Goal: Navigation & Orientation: Find specific page/section

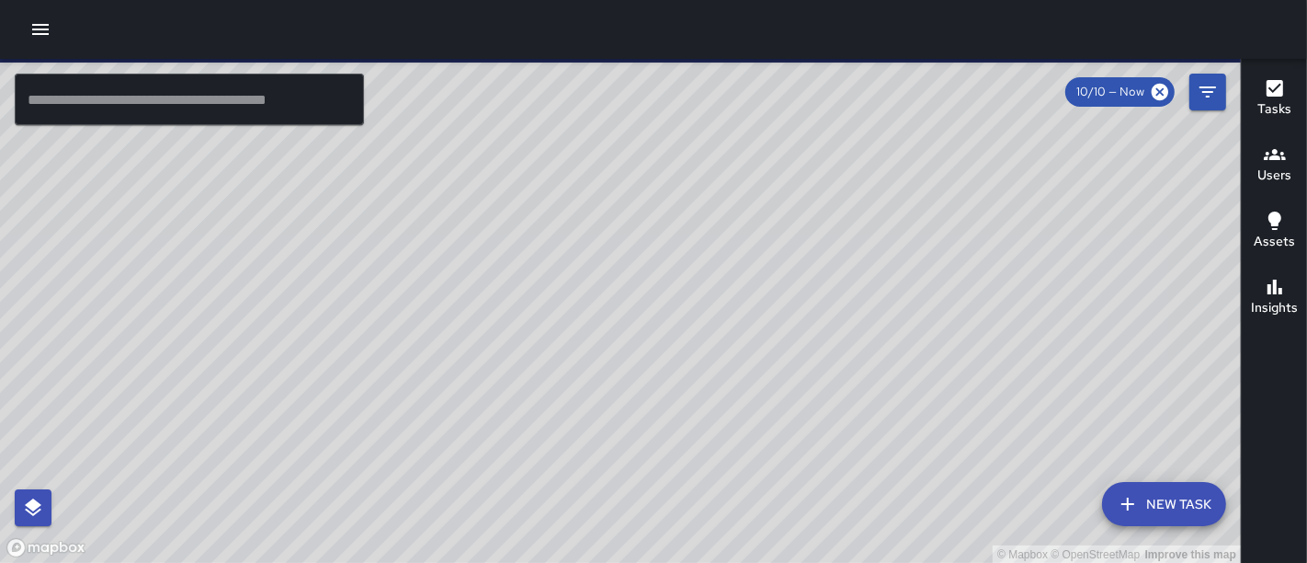
drag, startPoint x: 906, startPoint y: 399, endPoint x: 698, endPoint y: 425, distance: 209.3
click at [698, 425] on div "© Mapbox © OpenStreetMap Improve this map" at bounding box center [620, 311] width 1241 height 505
drag, startPoint x: 882, startPoint y: 273, endPoint x: 540, endPoint y: 137, distance: 368.0
click at [540, 137] on div "© Mapbox © OpenStreetMap Improve this map" at bounding box center [620, 311] width 1241 height 505
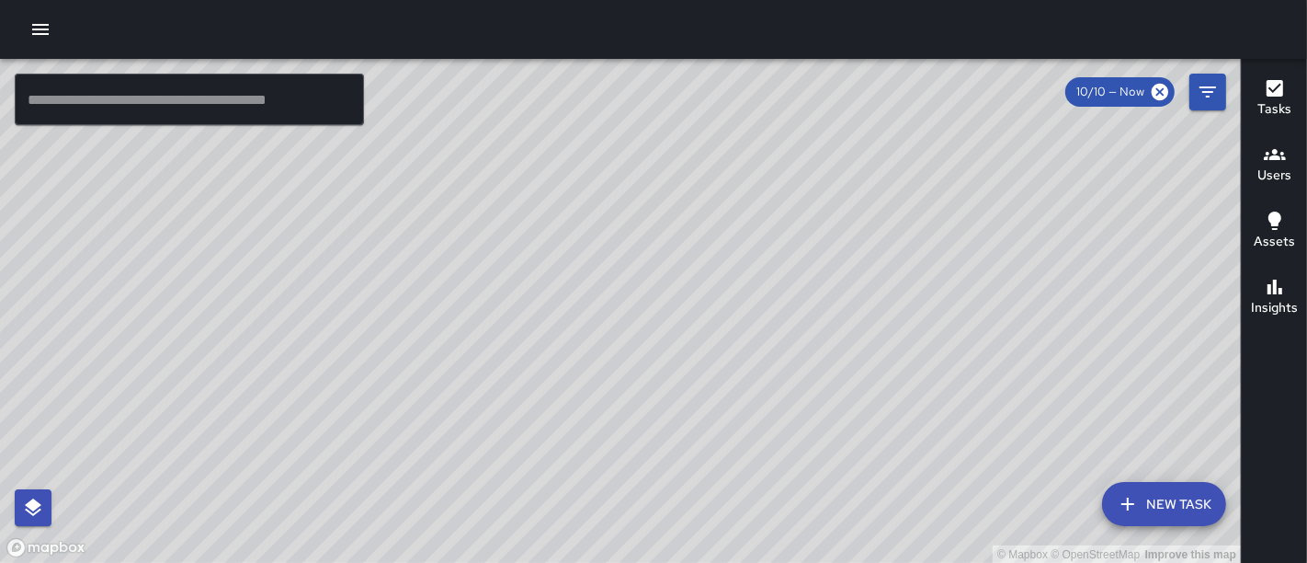
drag, startPoint x: 572, startPoint y: 203, endPoint x: 654, endPoint y: 319, distance: 141.8
click at [662, 341] on div "© Mapbox © OpenStreetMap Improve this map" at bounding box center [620, 311] width 1241 height 505
drag, startPoint x: 506, startPoint y: 134, endPoint x: 652, endPoint y: 442, distance: 340.9
click at [652, 442] on div "© Mapbox © OpenStreetMap Improve this map" at bounding box center [620, 311] width 1241 height 505
drag, startPoint x: 582, startPoint y: 322, endPoint x: 586, endPoint y: 451, distance: 129.7
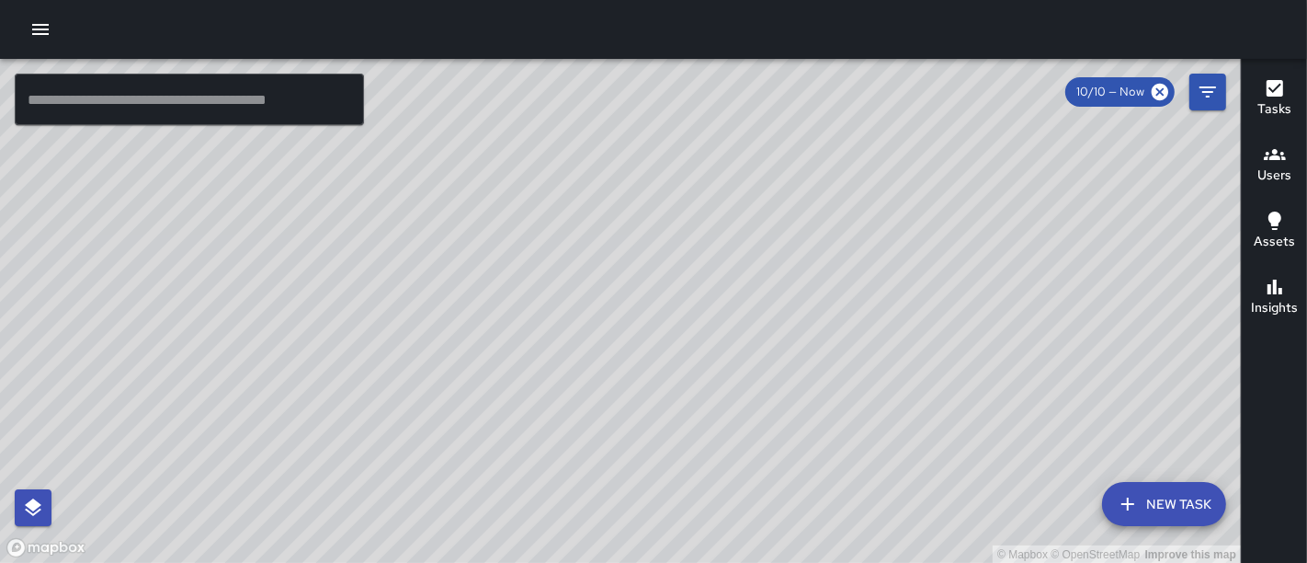
click at [586, 451] on div "© Mapbox © OpenStreetMap Improve this map" at bounding box center [620, 311] width 1241 height 505
drag, startPoint x: 622, startPoint y: 487, endPoint x: 702, endPoint y: 605, distance: 142.3
click at [702, 562] on html "© Mapbox © OpenStreetMap Improve this map ​ New Task 10/10 — Now Map Layers Tas…" at bounding box center [653, 281] width 1307 height 563
drag, startPoint x: 602, startPoint y: 367, endPoint x: 607, endPoint y: 140, distance: 227.1
click at [607, 140] on div "© Mapbox © OpenStreetMap Improve this map" at bounding box center [620, 311] width 1241 height 505
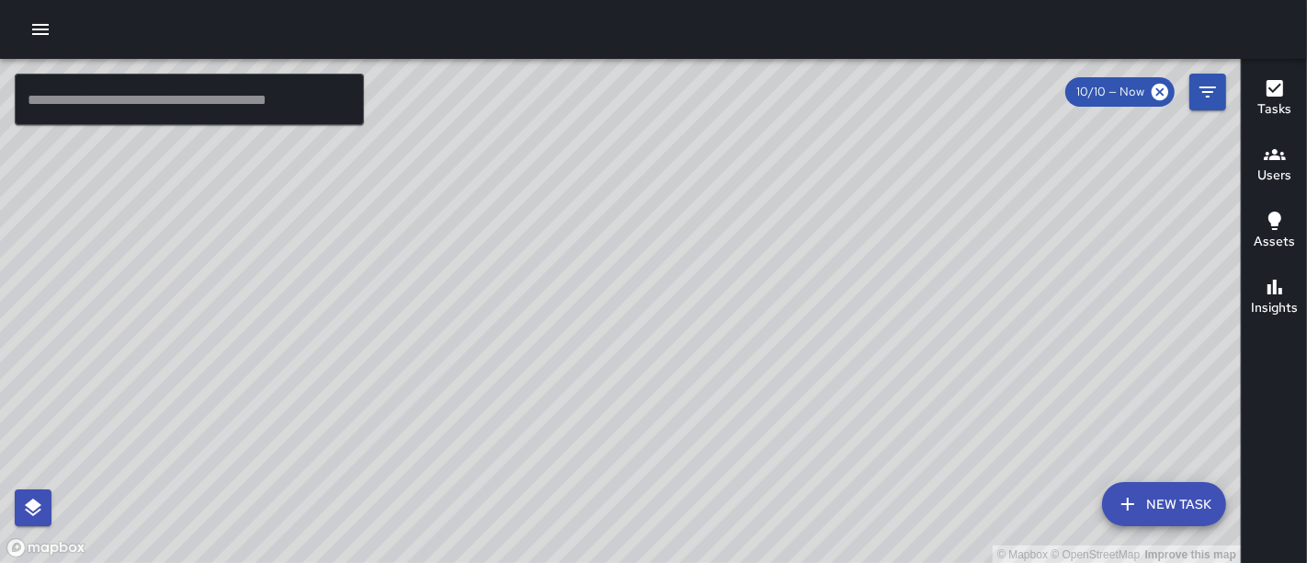
drag, startPoint x: 751, startPoint y: 301, endPoint x: 737, endPoint y: 298, distance: 14.1
click at [737, 298] on div "© Mapbox © OpenStreetMap Improve this map" at bounding box center [620, 311] width 1241 height 505
